Goal: Information Seeking & Learning: Learn about a topic

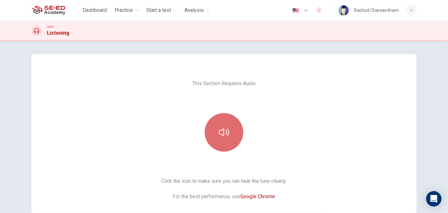
click at [226, 135] on icon "button" at bounding box center [224, 132] width 10 height 10
click at [219, 131] on icon "button" at bounding box center [224, 132] width 10 height 8
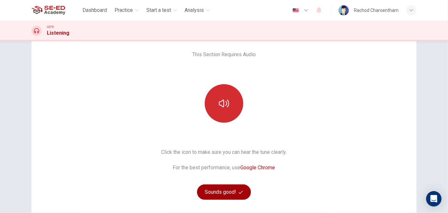
click at [213, 197] on button "Sounds good!" at bounding box center [224, 191] width 54 height 15
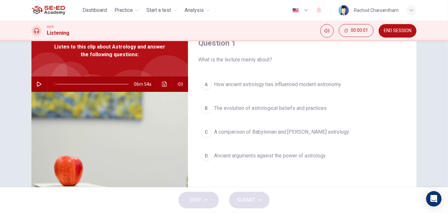
scroll to position [0, 0]
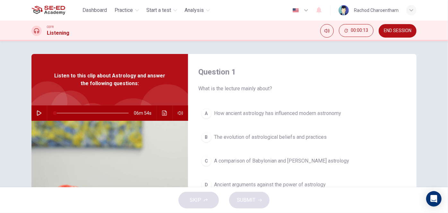
drag, startPoint x: 128, startPoint y: 79, endPoint x: 109, endPoint y: 75, distance: 19.7
click at [109, 75] on span "Listen to this clip about Astrology and answer the following questions:" at bounding box center [109, 79] width 115 height 15
click at [34, 115] on button "button" at bounding box center [39, 112] width 10 height 15
type input "1"
click at [32, 111] on div "06m 54s" at bounding box center [109, 112] width 157 height 15
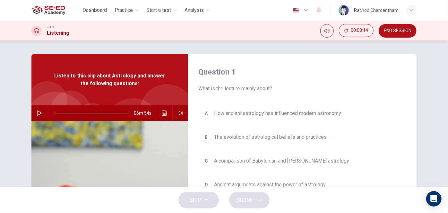
click at [37, 115] on icon "button" at bounding box center [39, 112] width 5 height 5
click at [160, 115] on button "Click to see the audio transcription" at bounding box center [165, 112] width 10 height 15
type input "96"
